Goal: Information Seeking & Learning: Learn about a topic

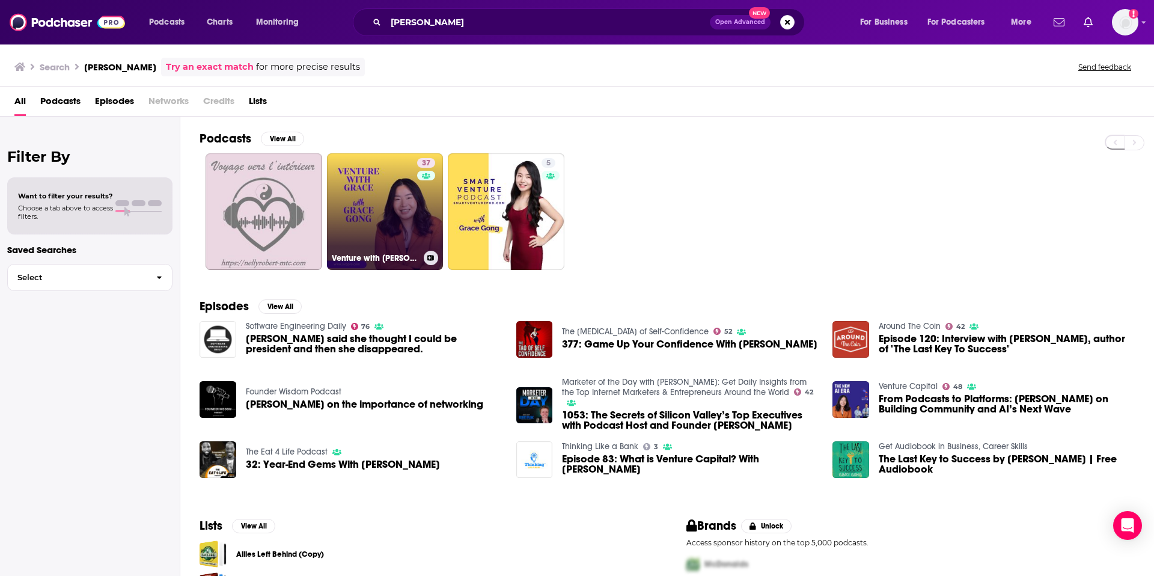
click at [369, 221] on link "37 Venture with [PERSON_NAME]" at bounding box center [385, 211] width 117 height 117
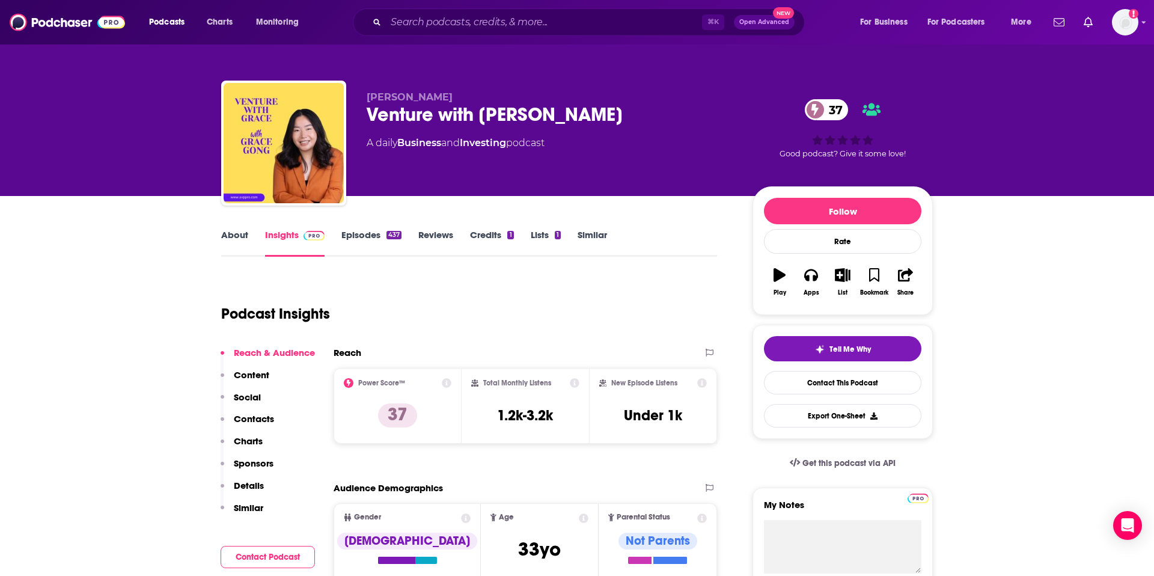
click at [369, 236] on link "Episodes 437" at bounding box center [371, 243] width 60 height 28
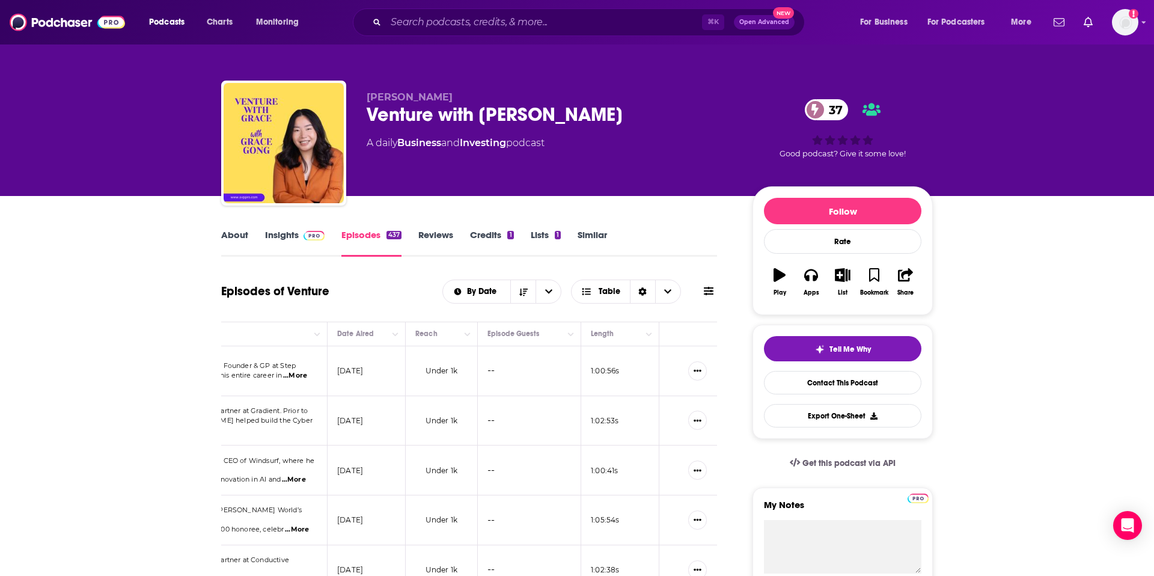
scroll to position [0, 341]
click at [684, 370] on icon "Show More Button" at bounding box center [686, 370] width 8 height 8
